Goal: Transaction & Acquisition: Purchase product/service

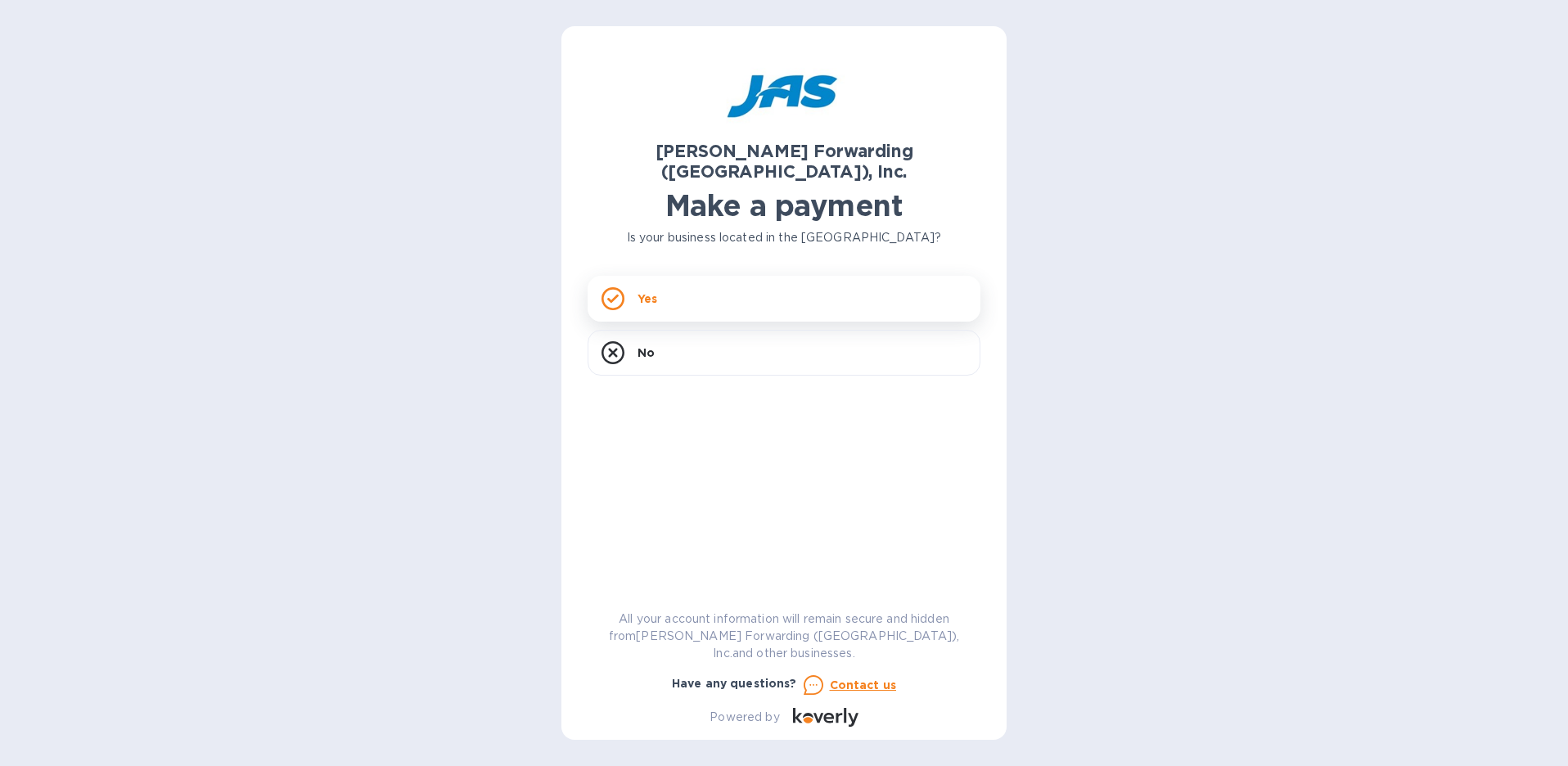
click at [707, 285] on div "Yes" at bounding box center [783, 298] width 393 height 46
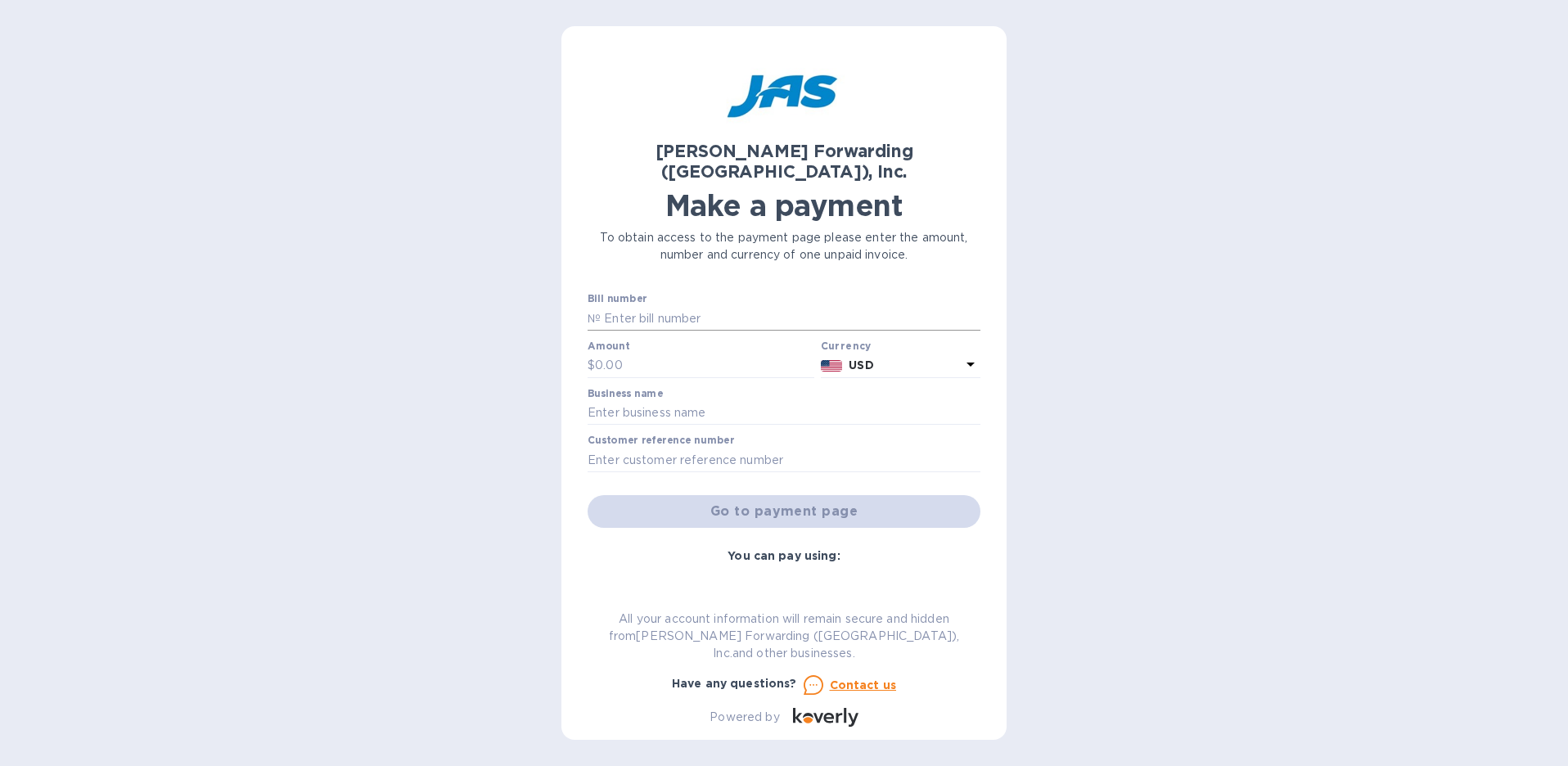
click at [614, 306] on input "text" at bounding box center [790, 319] width 380 height 25
type input "LAX503287395"
type input "120"
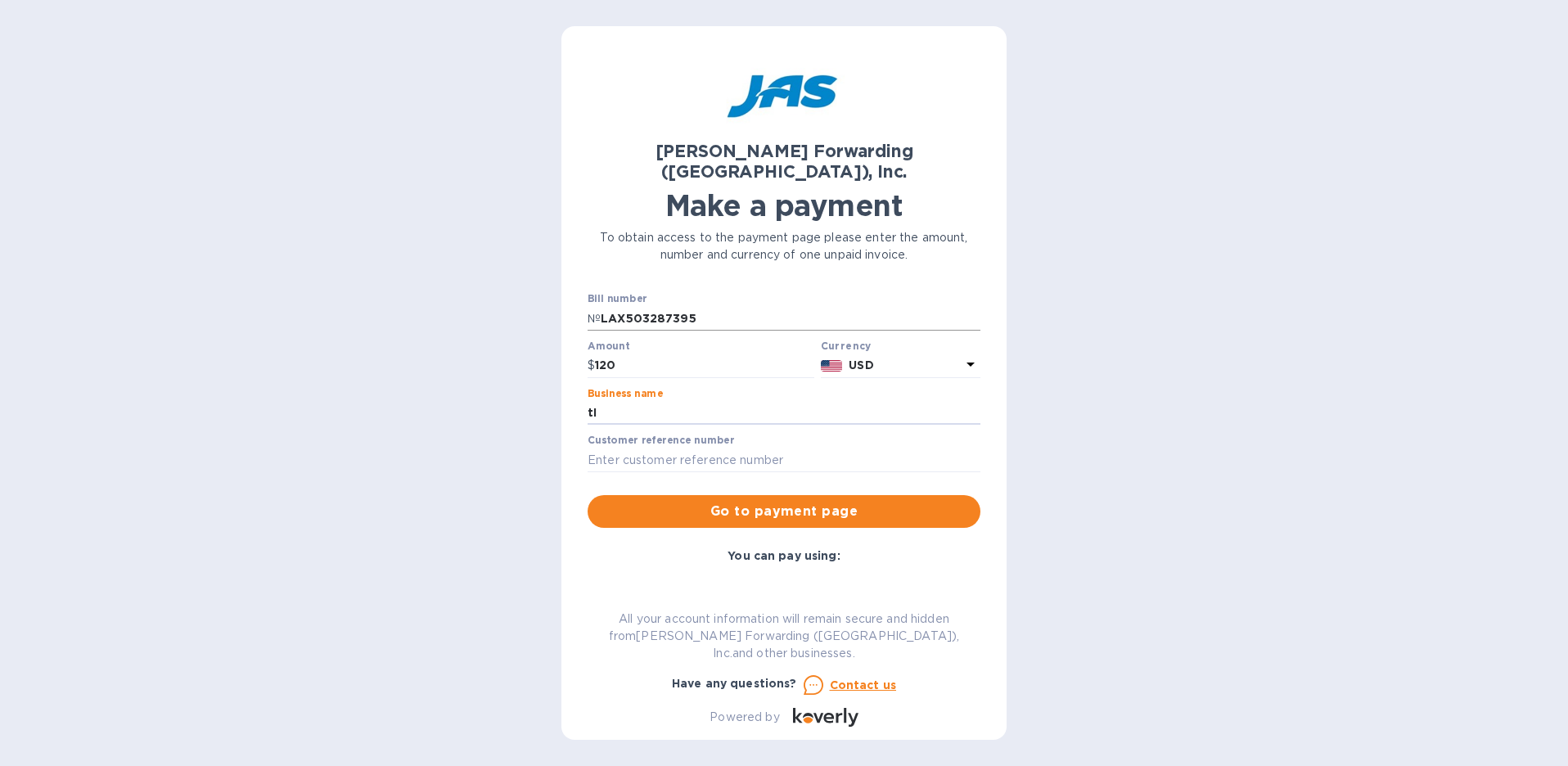
type input "t"
type input "TIZO DESIGN INC"
type input "TIZDESVNY"
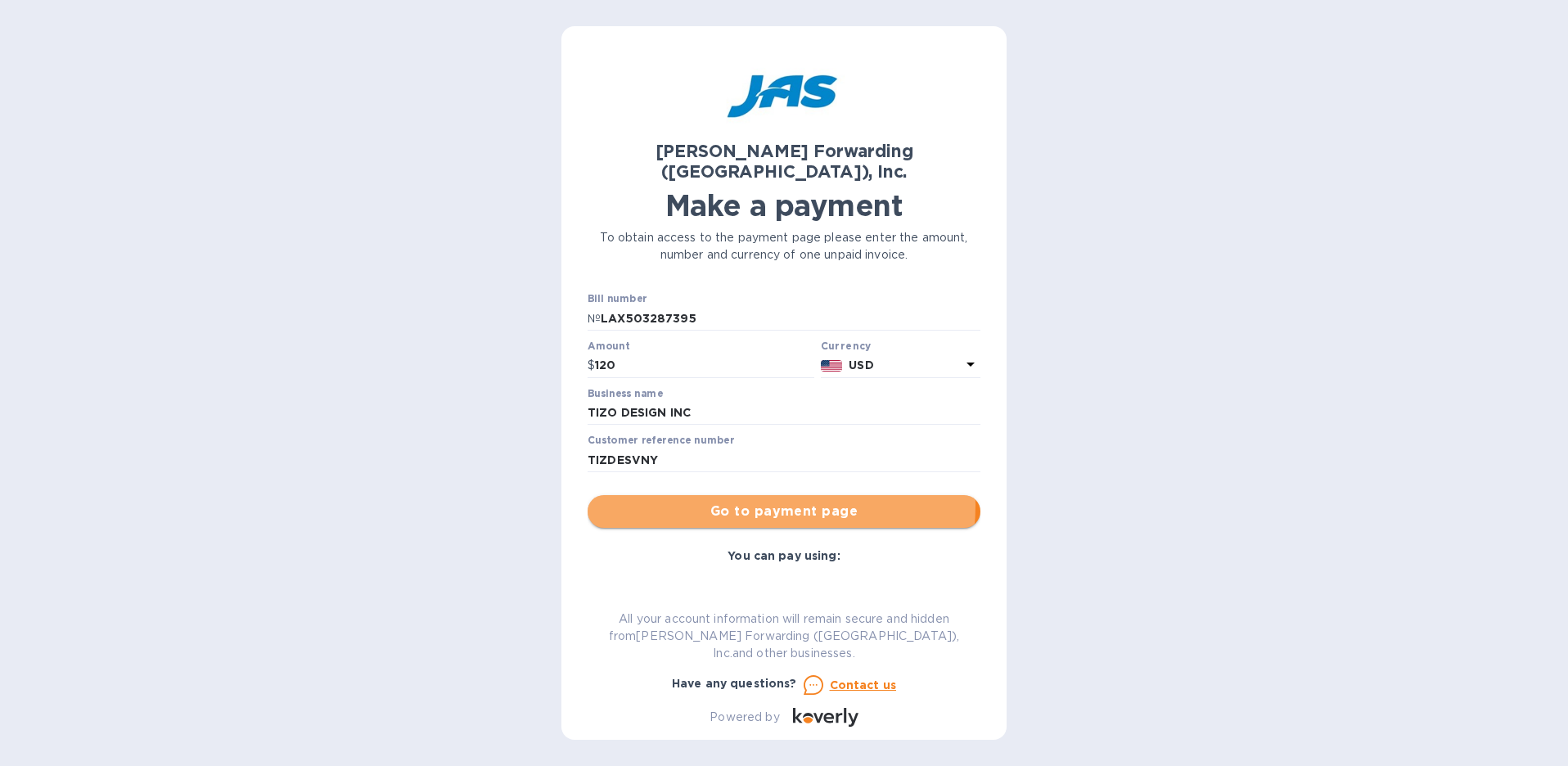
click at [760, 501] on span "Go to payment page" at bounding box center [783, 511] width 366 height 19
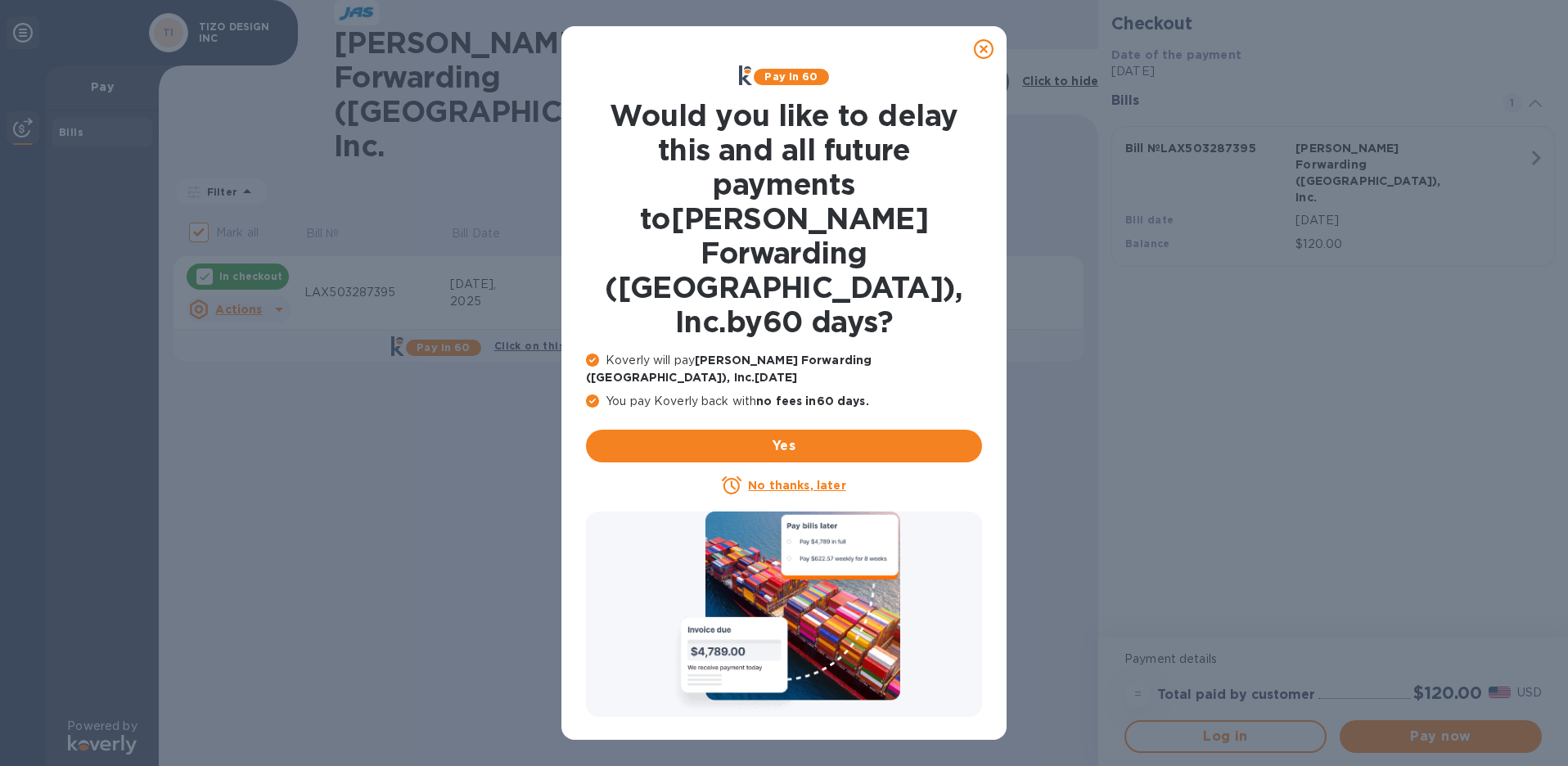
click at [798, 478] on u "No thanks, later" at bounding box center [796, 484] width 97 height 13
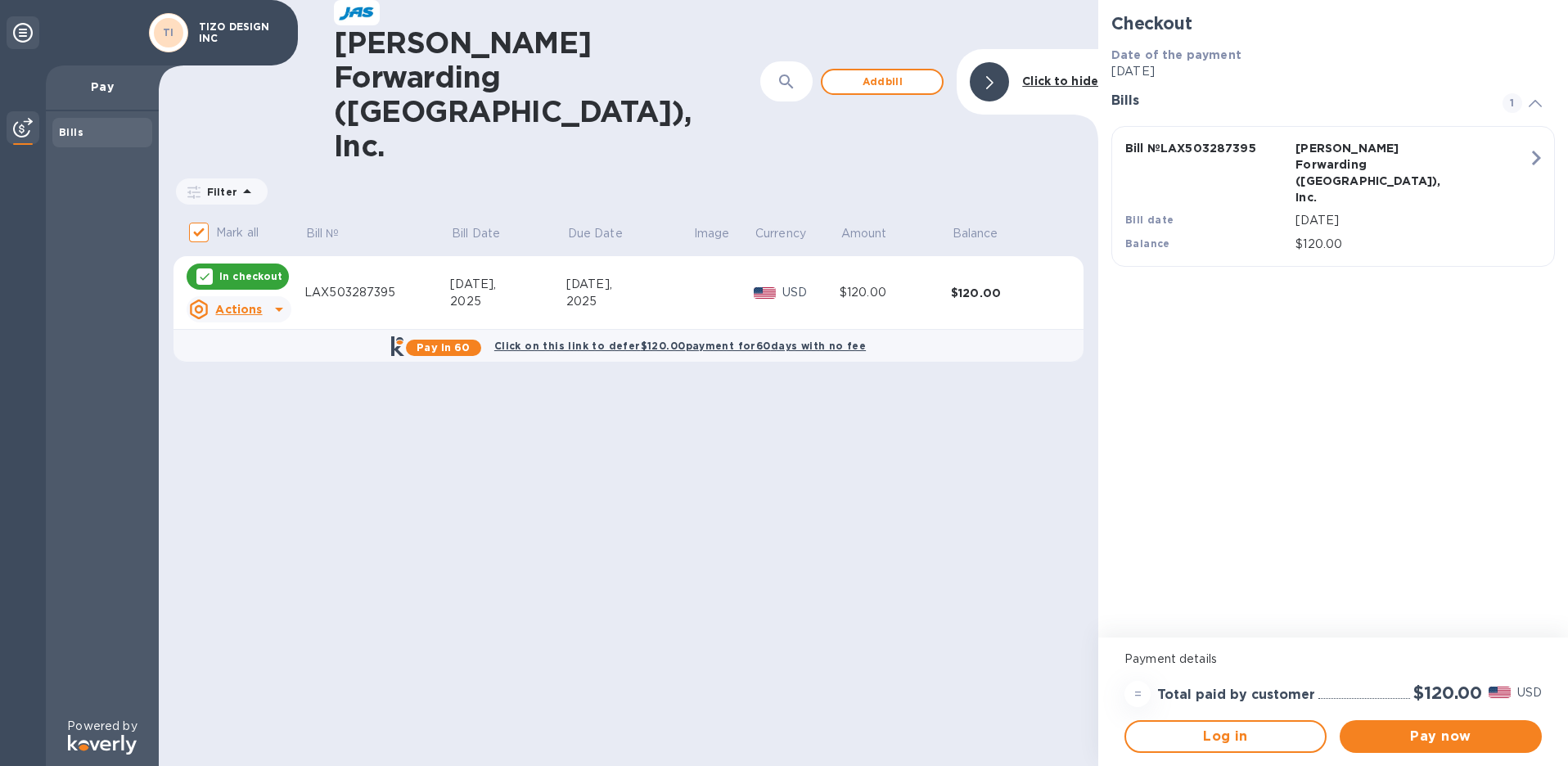
click at [224, 224] on p "Mark all" at bounding box center [237, 232] width 42 height 17
click at [216, 215] on input "Mark all" at bounding box center [199, 232] width 34 height 34
checkbox input "false"
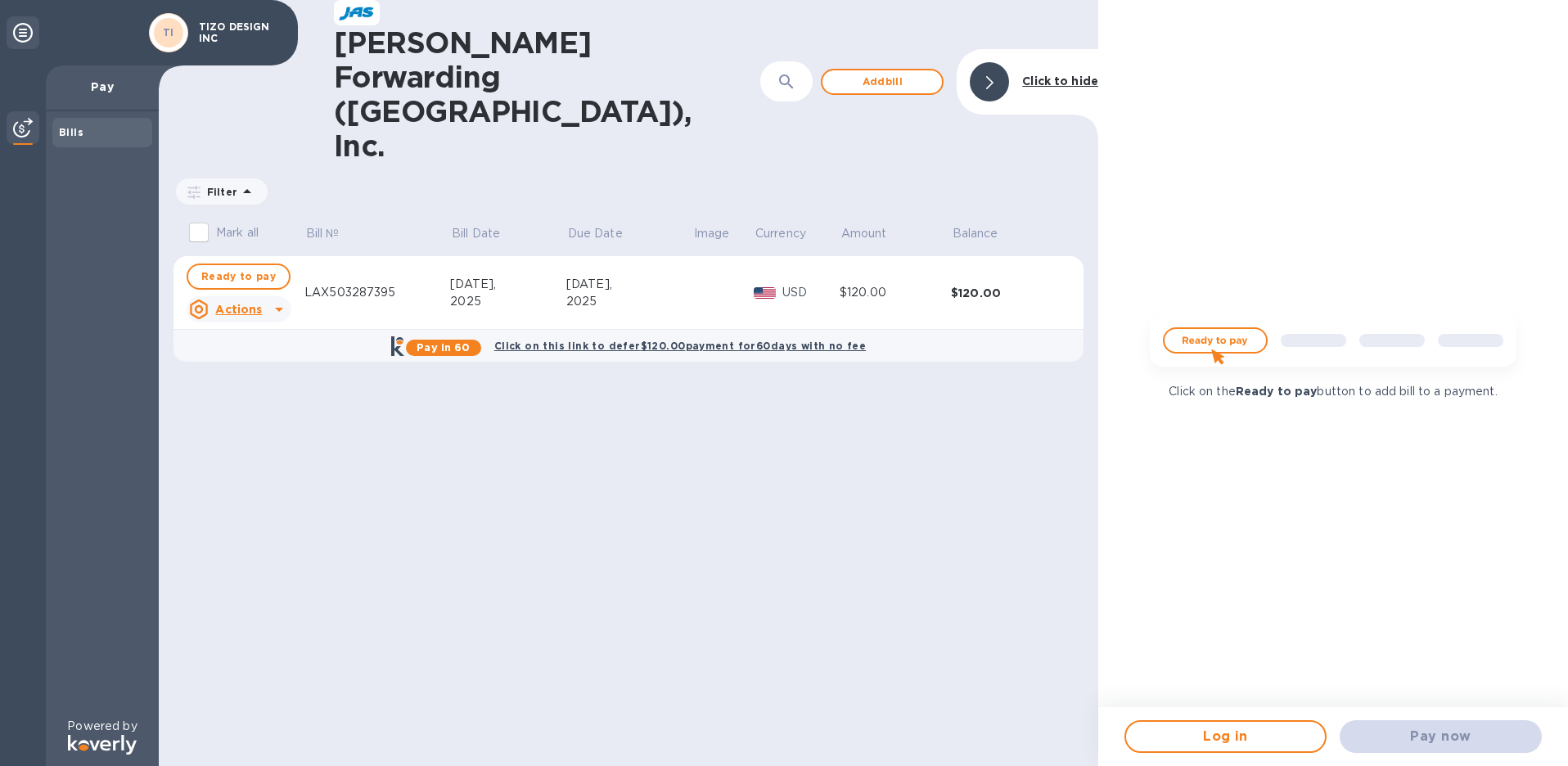
click at [468, 275] on div "[DATE]," at bounding box center [509, 283] width 117 height 17
click at [479, 225] on p "Bill Date" at bounding box center [476, 233] width 49 height 17
click at [507, 226] on icon at bounding box center [510, 233] width 15 height 15
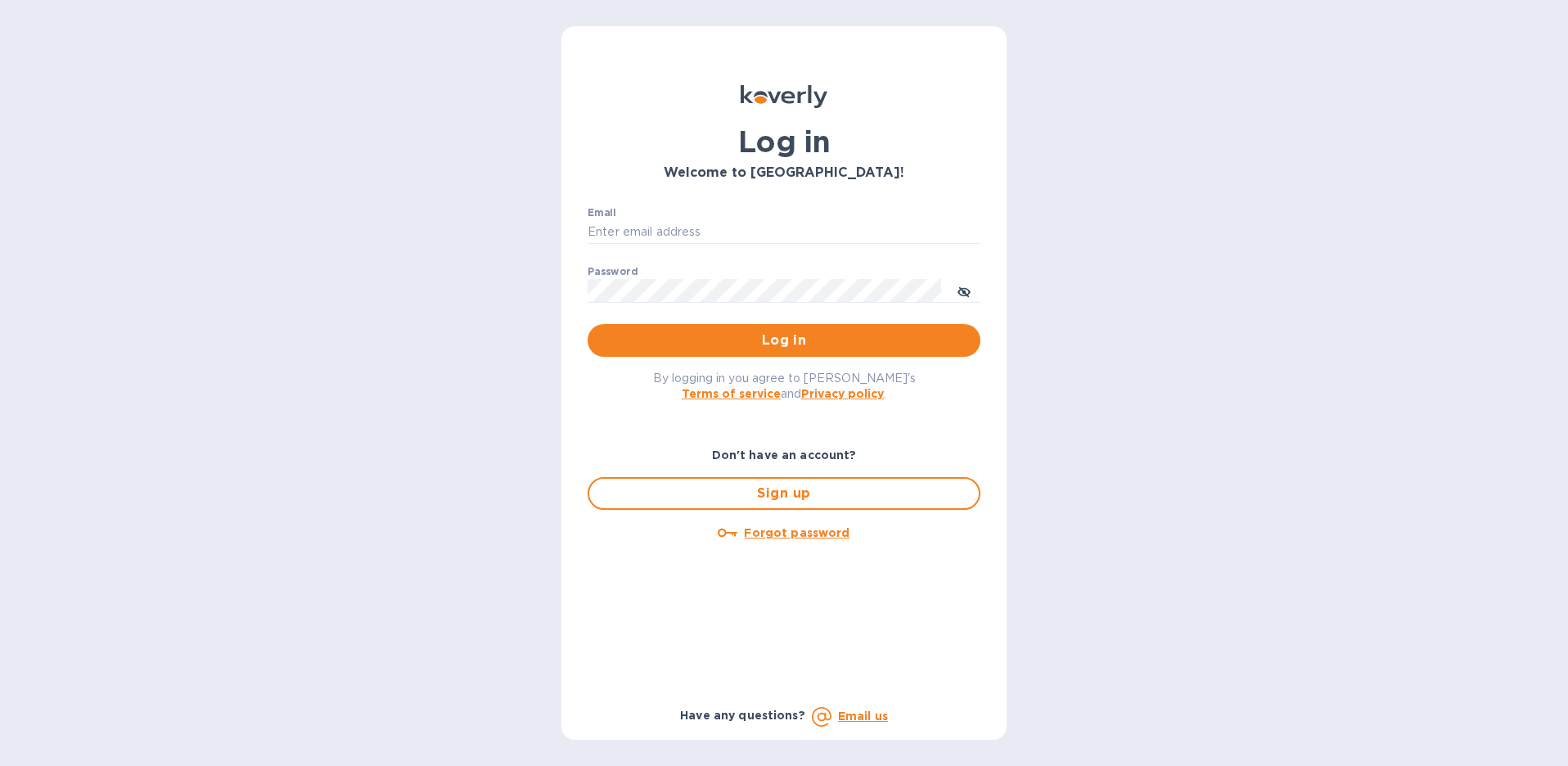
drag, startPoint x: 0, startPoint y: 0, endPoint x: 653, endPoint y: 224, distance: 690.4
click at [653, 224] on input "Email" at bounding box center [783, 232] width 393 height 25
type input "john@tizodesign.com"
click at [788, 342] on span "Log in" at bounding box center [783, 340] width 366 height 19
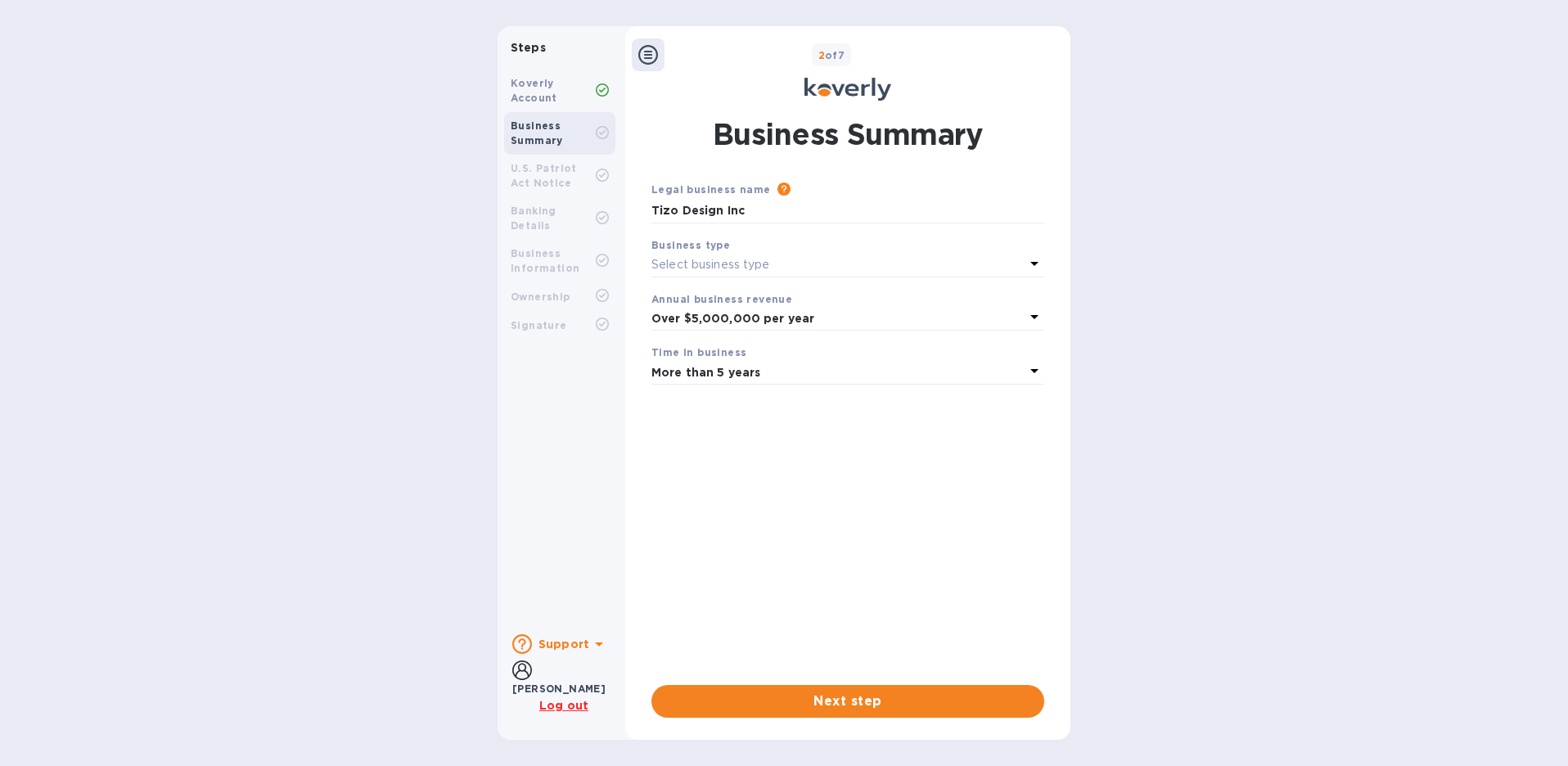
click at [1032, 264] on icon at bounding box center [1034, 263] width 19 height 19
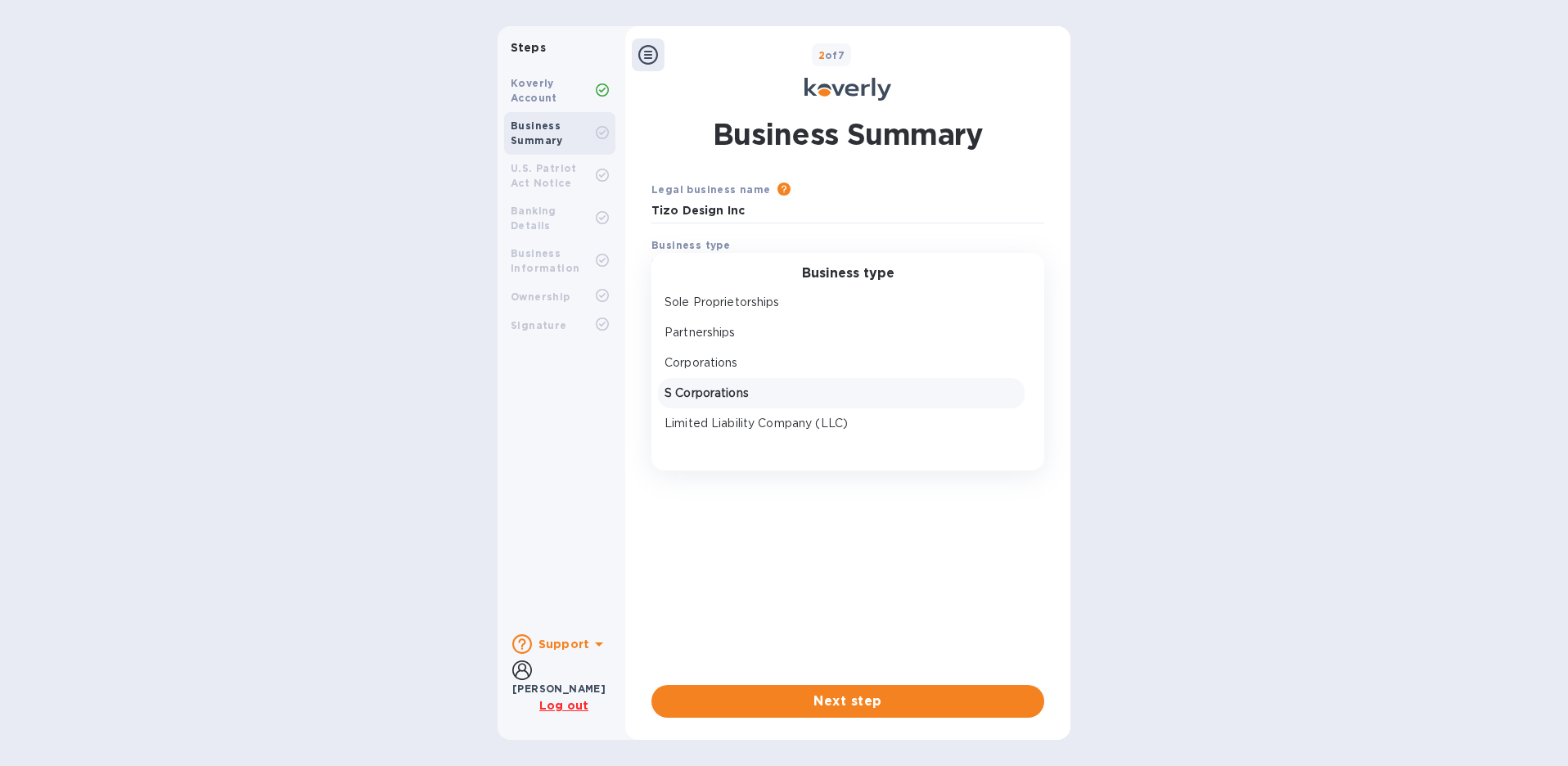
click at [687, 395] on p "S Corporations" at bounding box center [841, 393] width 353 height 17
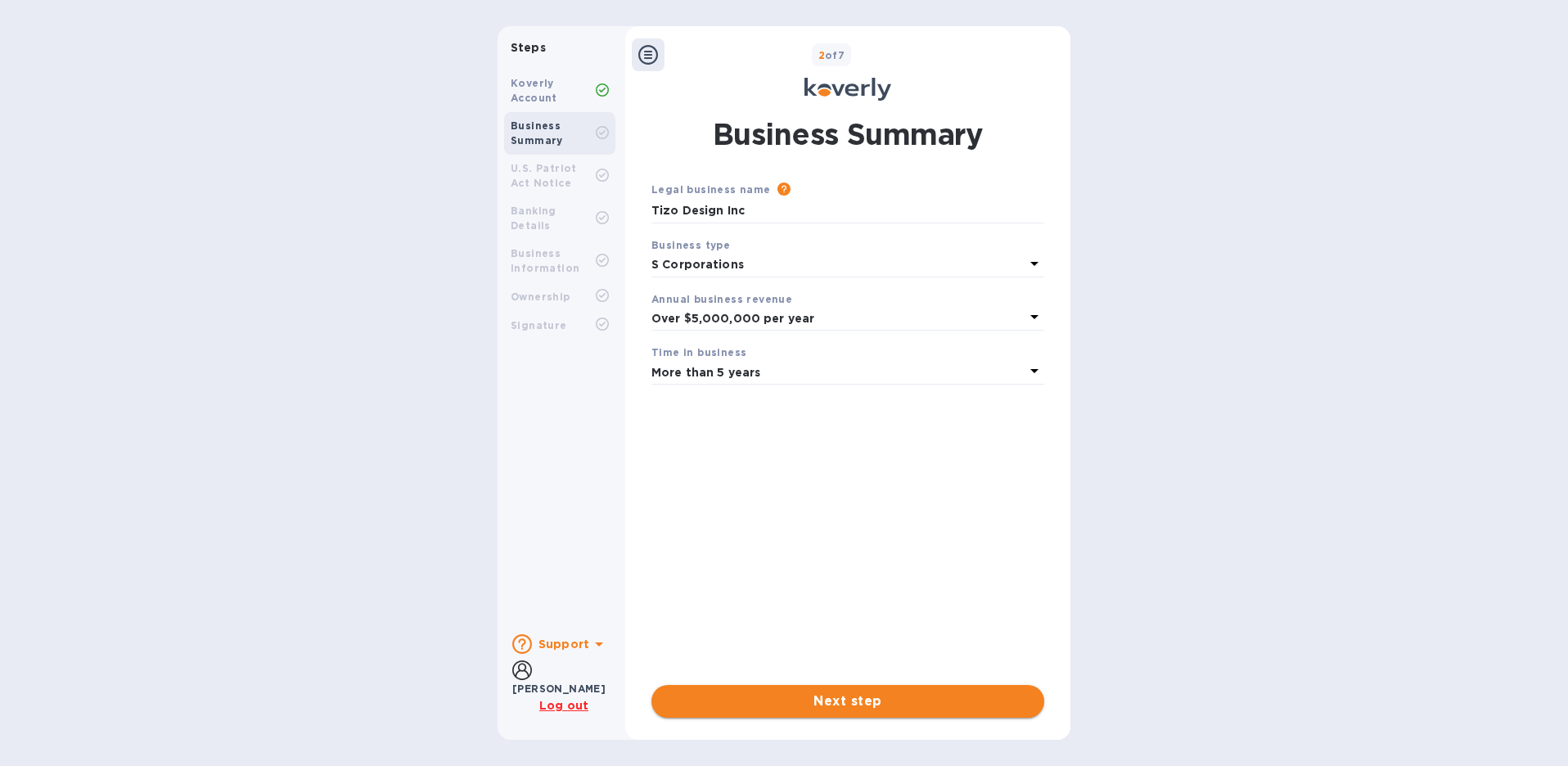
click at [847, 703] on span "Next step" at bounding box center [848, 701] width 366 height 19
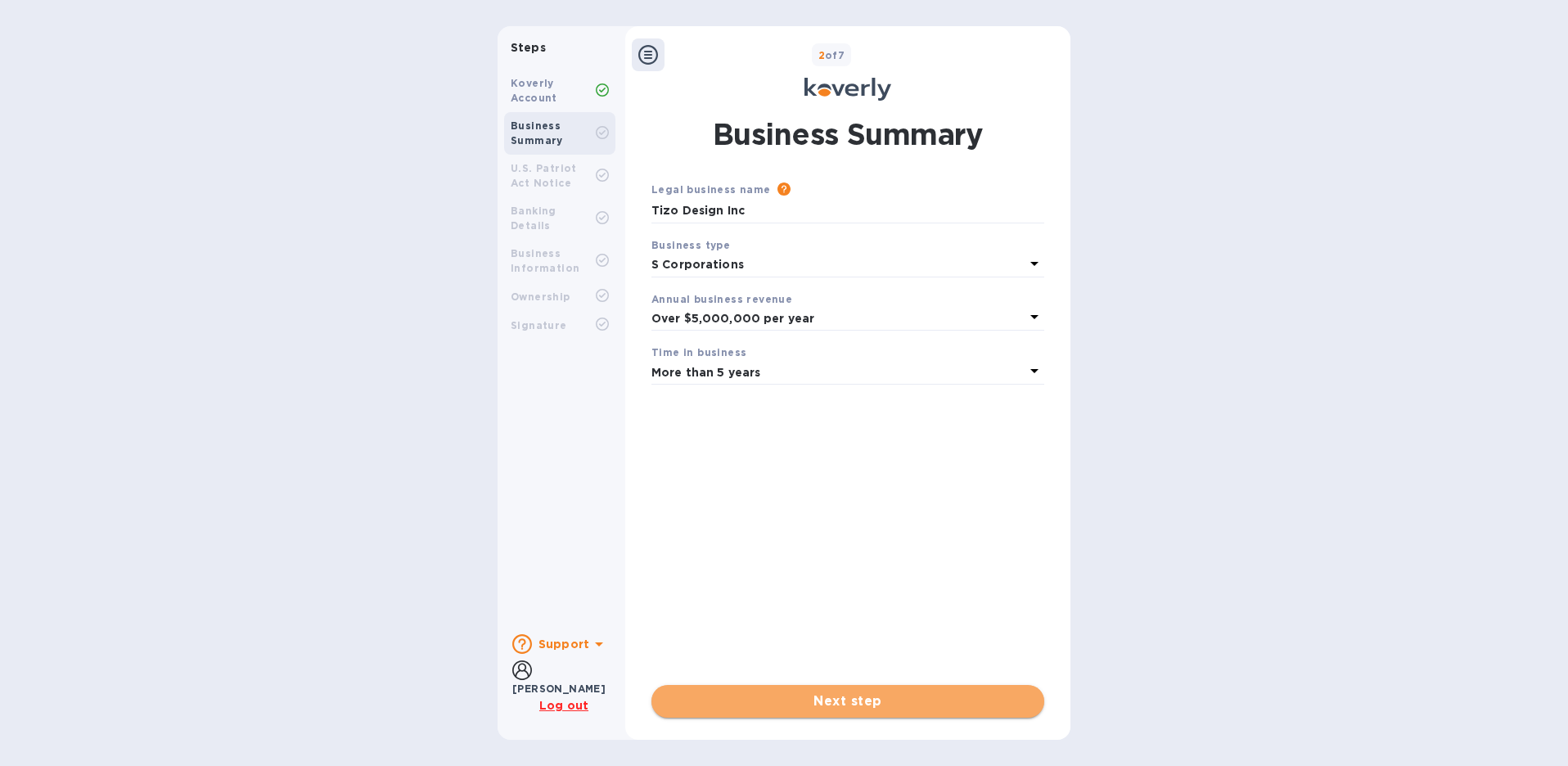
click at [856, 699] on span "Next step" at bounding box center [848, 701] width 366 height 19
click at [534, 49] on b "Steps" at bounding box center [528, 47] width 35 height 13
click at [1029, 257] on icon at bounding box center [1034, 263] width 19 height 19
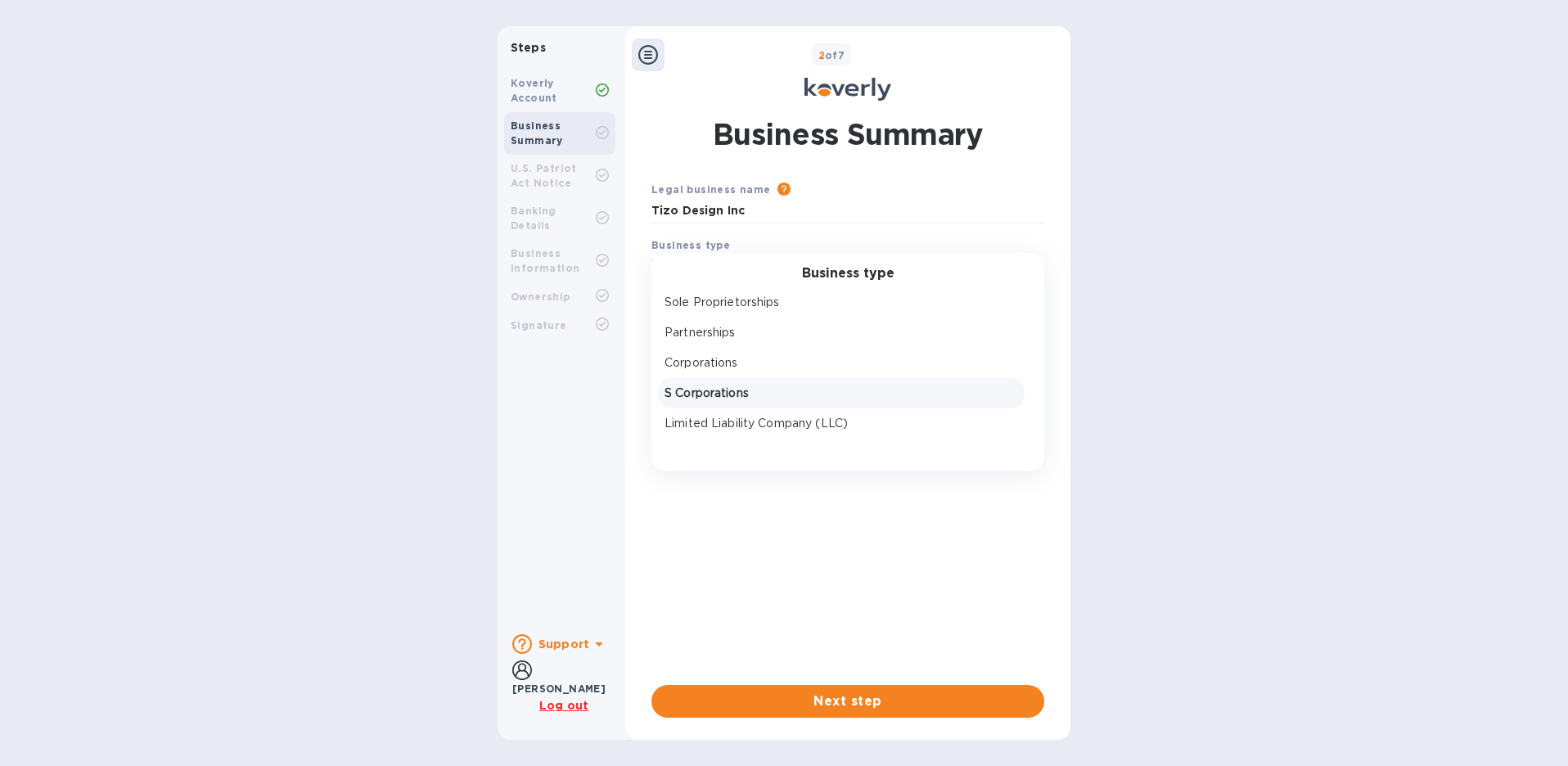
click at [720, 389] on p "S Corporations" at bounding box center [841, 393] width 353 height 17
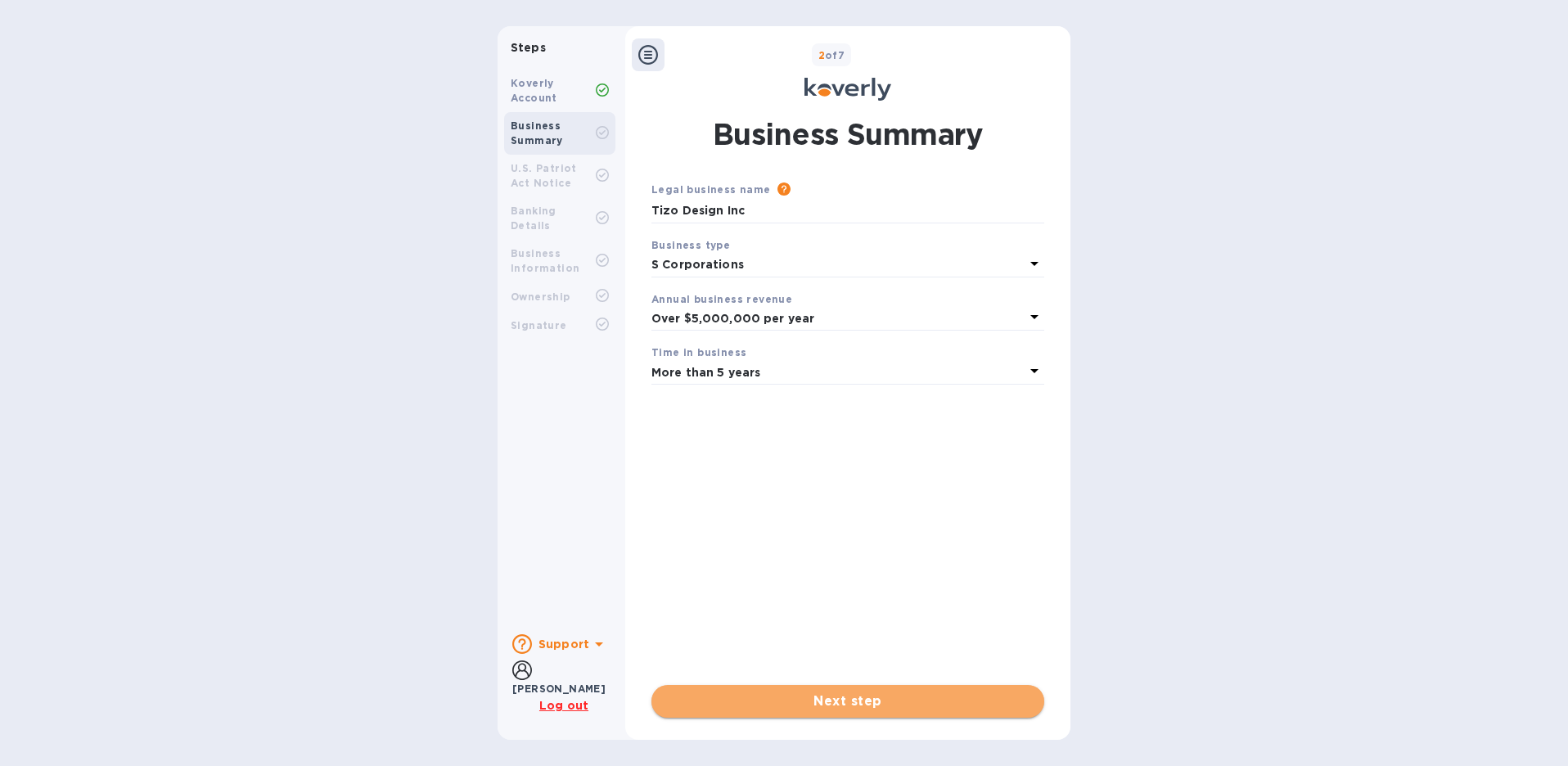
click at [841, 702] on span "Next step" at bounding box center [848, 701] width 366 height 19
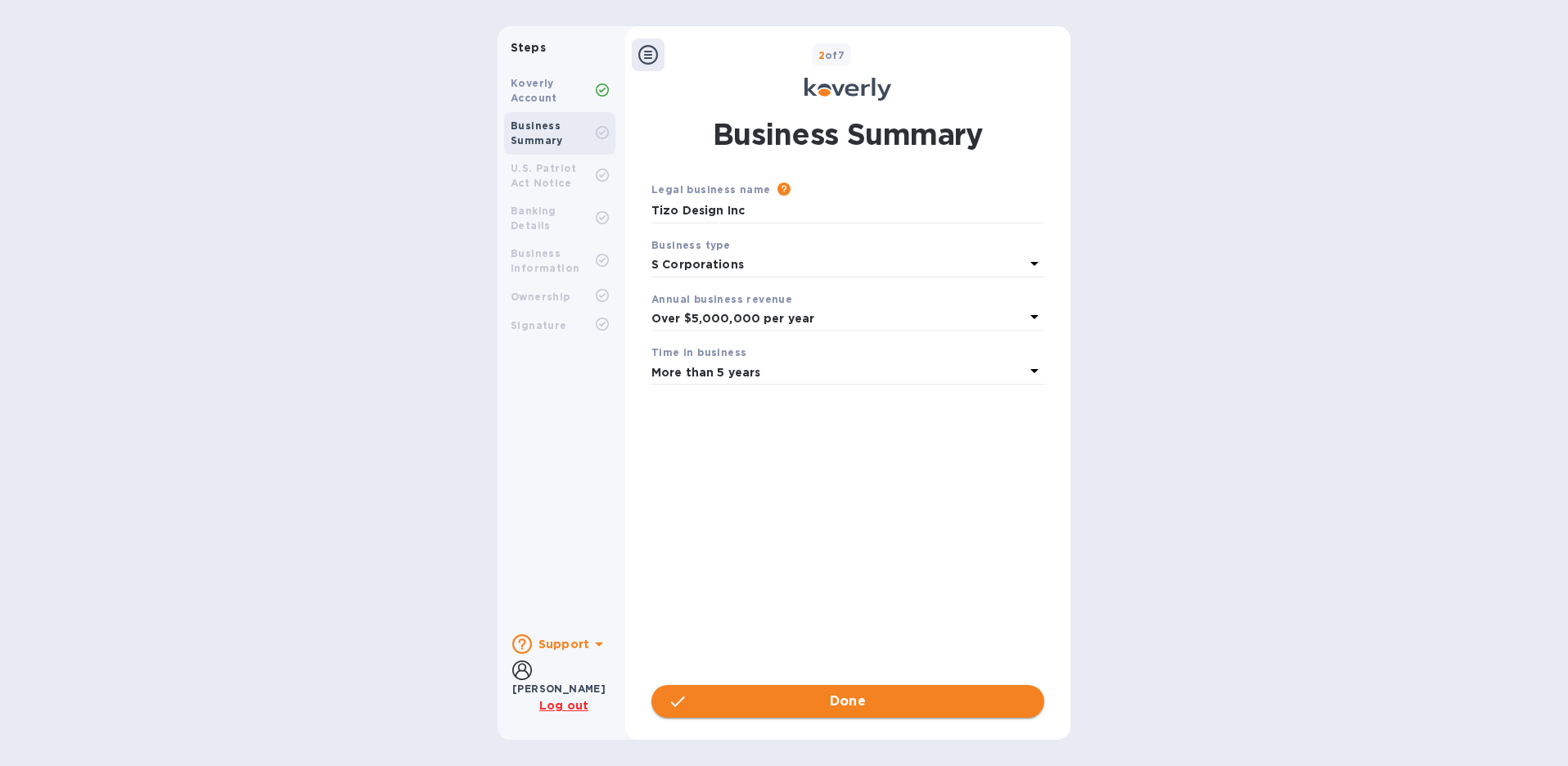
click at [841, 702] on span "Done" at bounding box center [848, 701] width 37 height 19
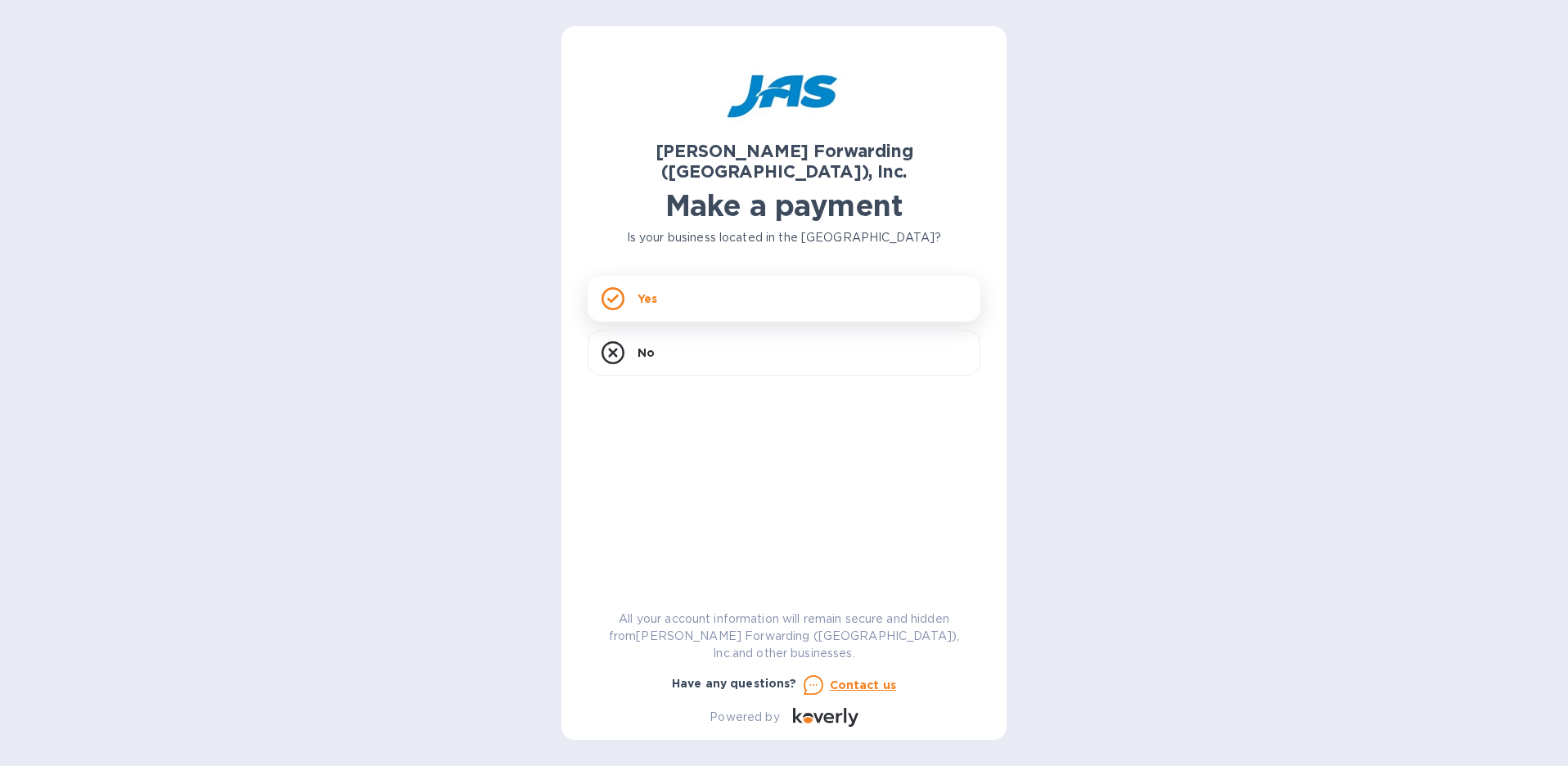
click at [724, 275] on div "Yes" at bounding box center [783, 298] width 393 height 46
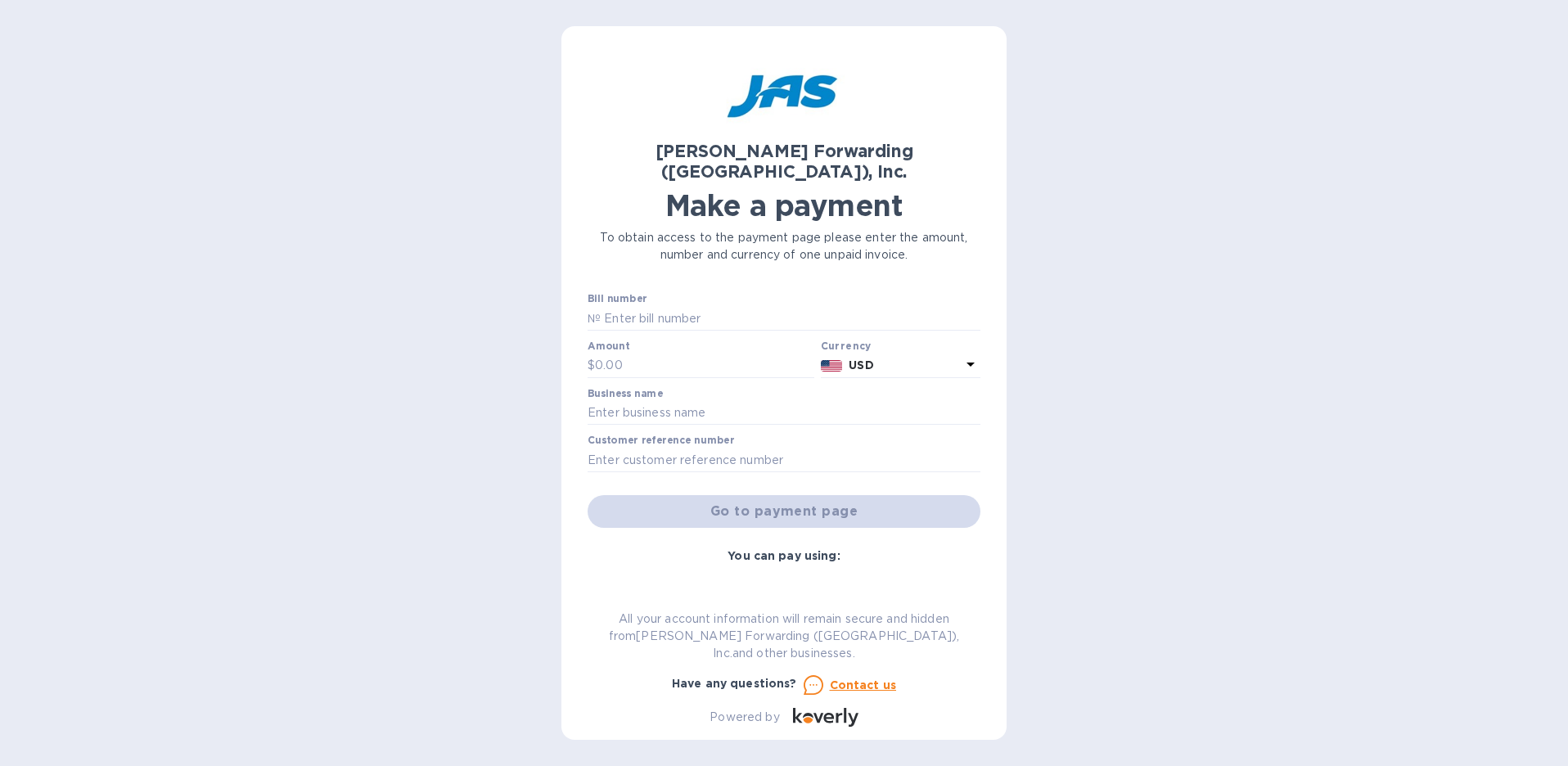
click at [967, 363] on icon at bounding box center [970, 364] width 8 height 4
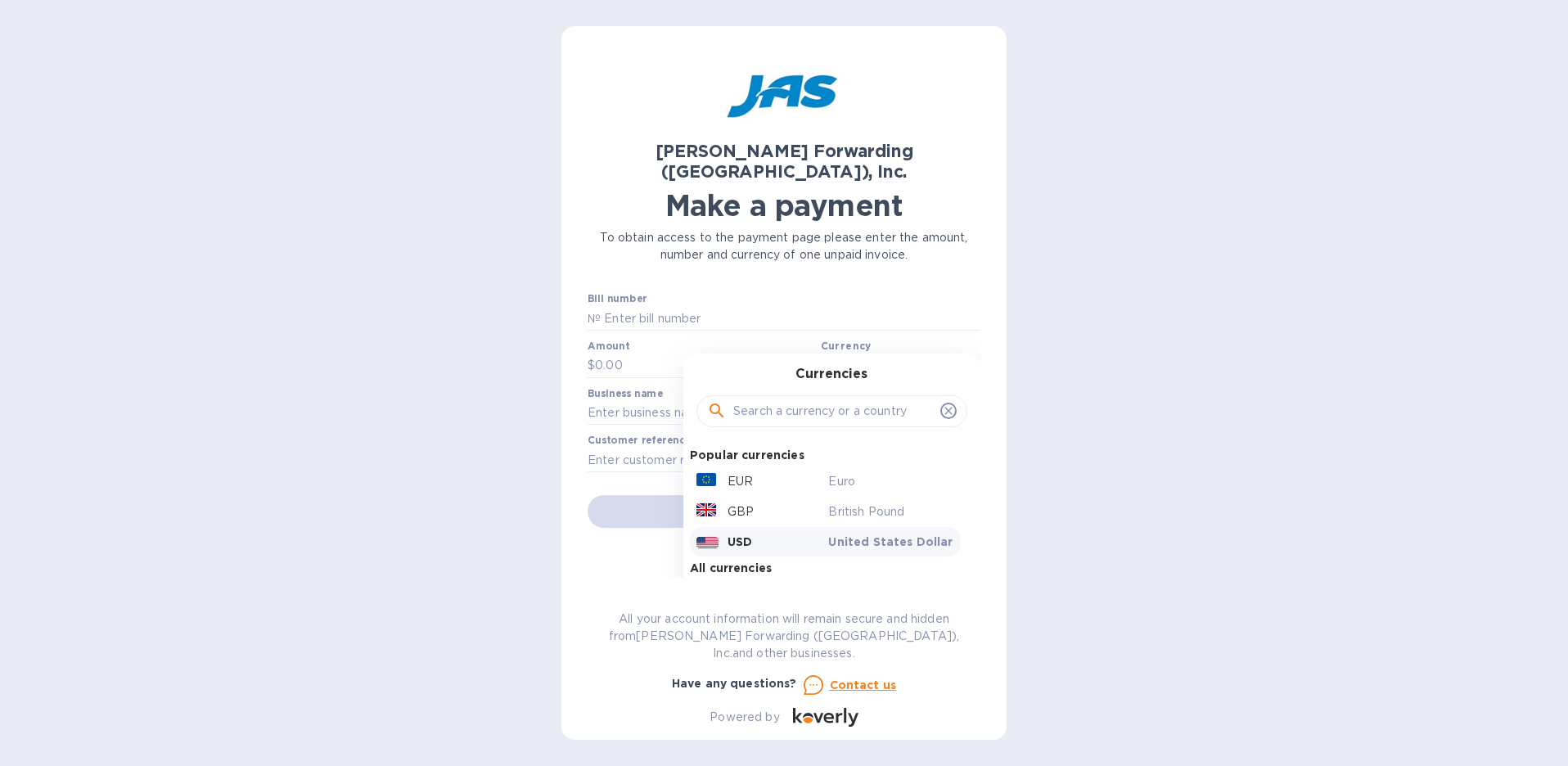
click at [739, 533] on p "USD" at bounding box center [740, 541] width 25 height 17
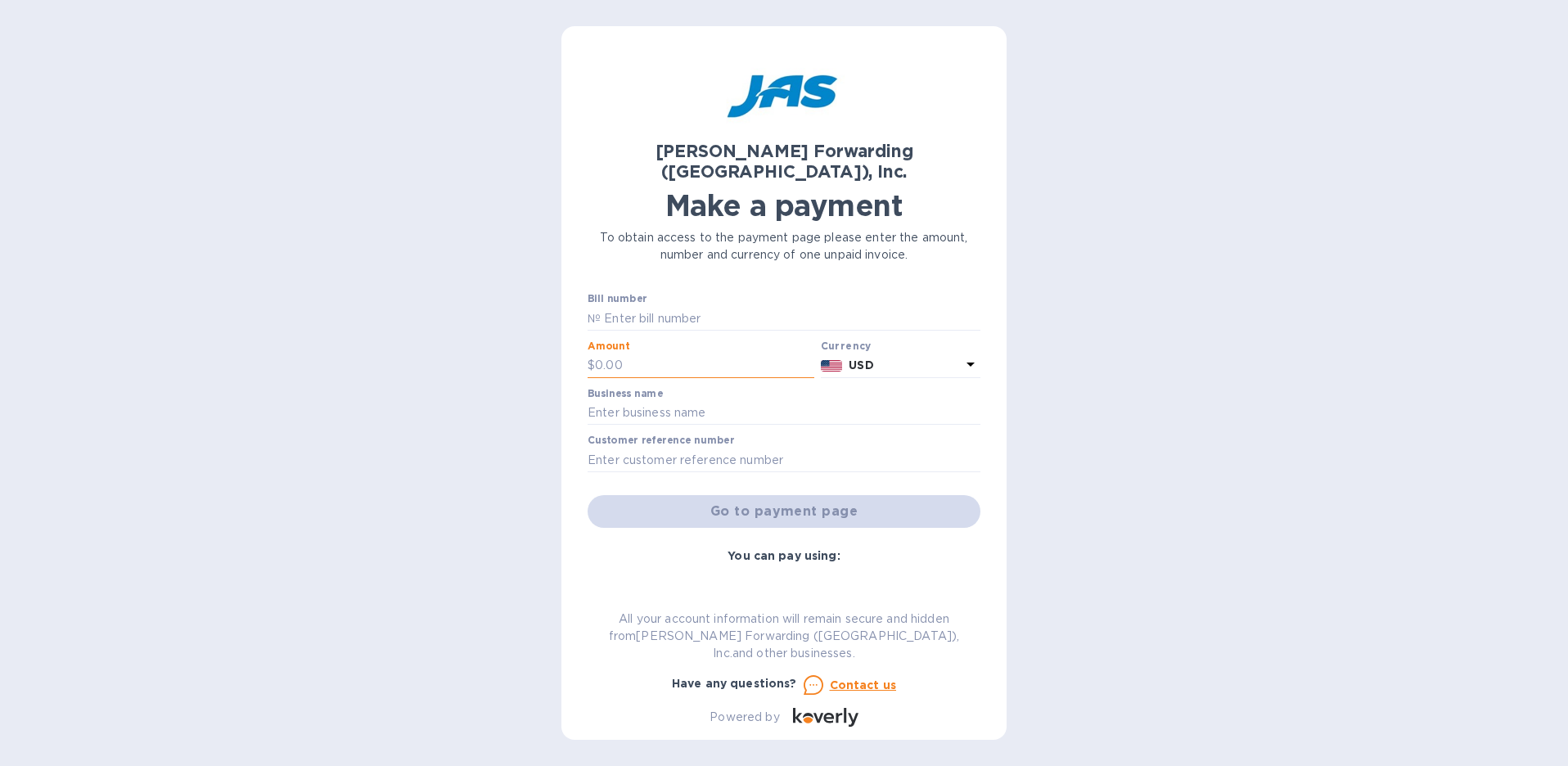
click at [637, 353] on input "text" at bounding box center [705, 365] width 219 height 25
type input "120"
click at [644, 401] on input "text" at bounding box center [783, 413] width 393 height 25
type input "TIZO DESIGN INC"
type input "LAX503287395"
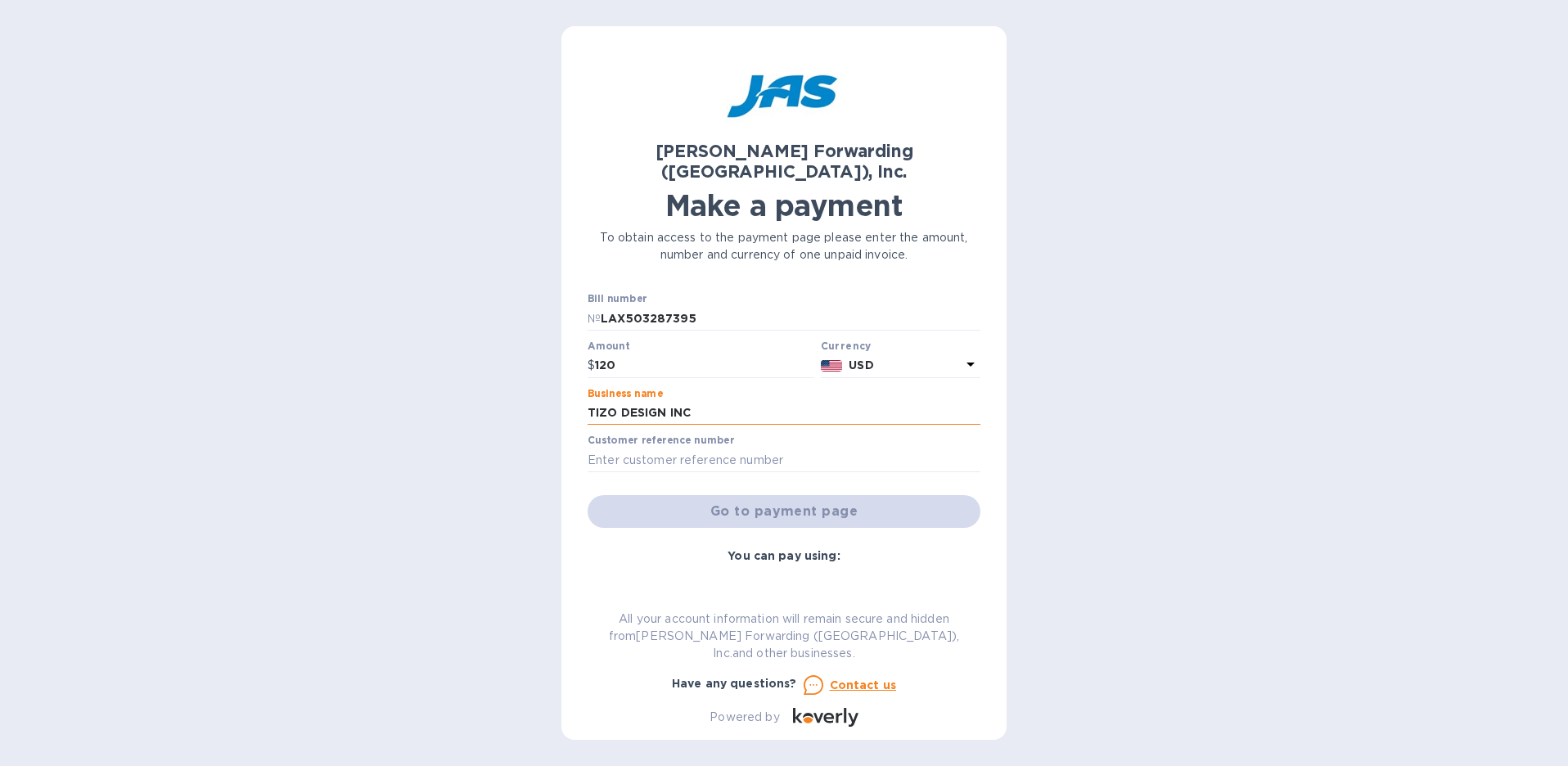
type input "TIZDESVNY"
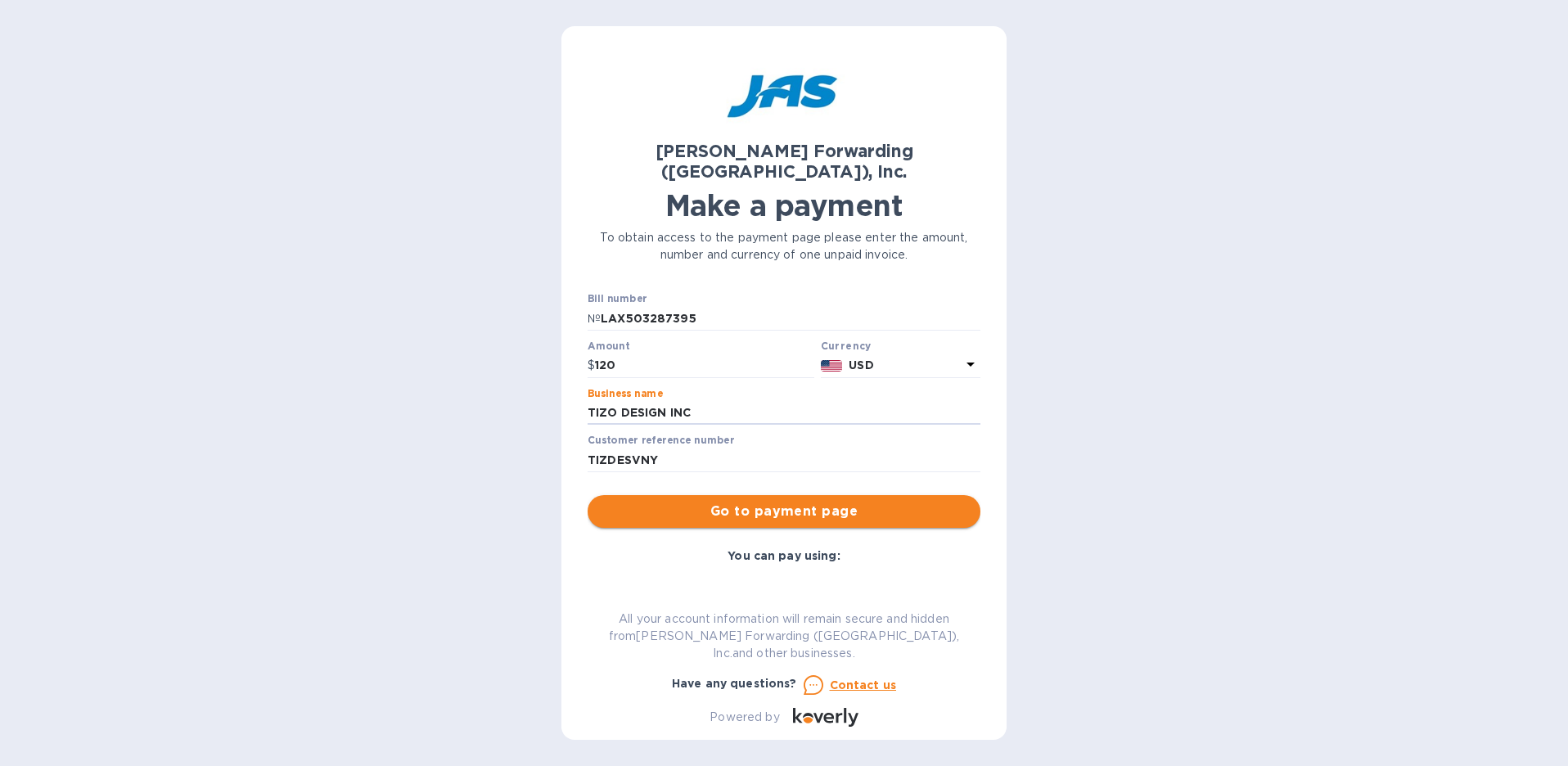
click at [793, 501] on span "Go to payment page" at bounding box center [783, 511] width 366 height 19
